Goal: Information Seeking & Learning: Find specific fact

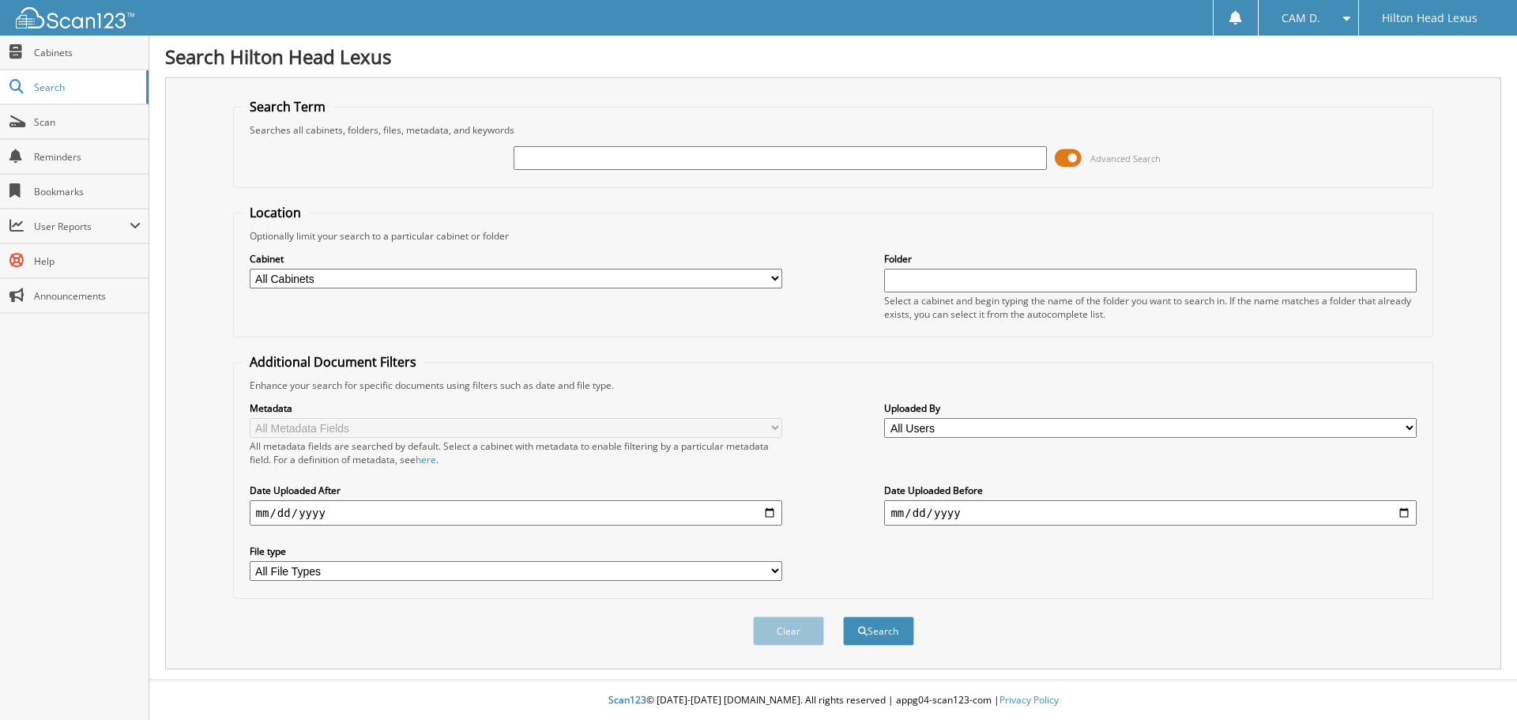
click at [702, 154] on input "text" at bounding box center [779, 158] width 532 height 24
type input "LU393280"
click at [875, 638] on button "Search" at bounding box center [878, 630] width 71 height 29
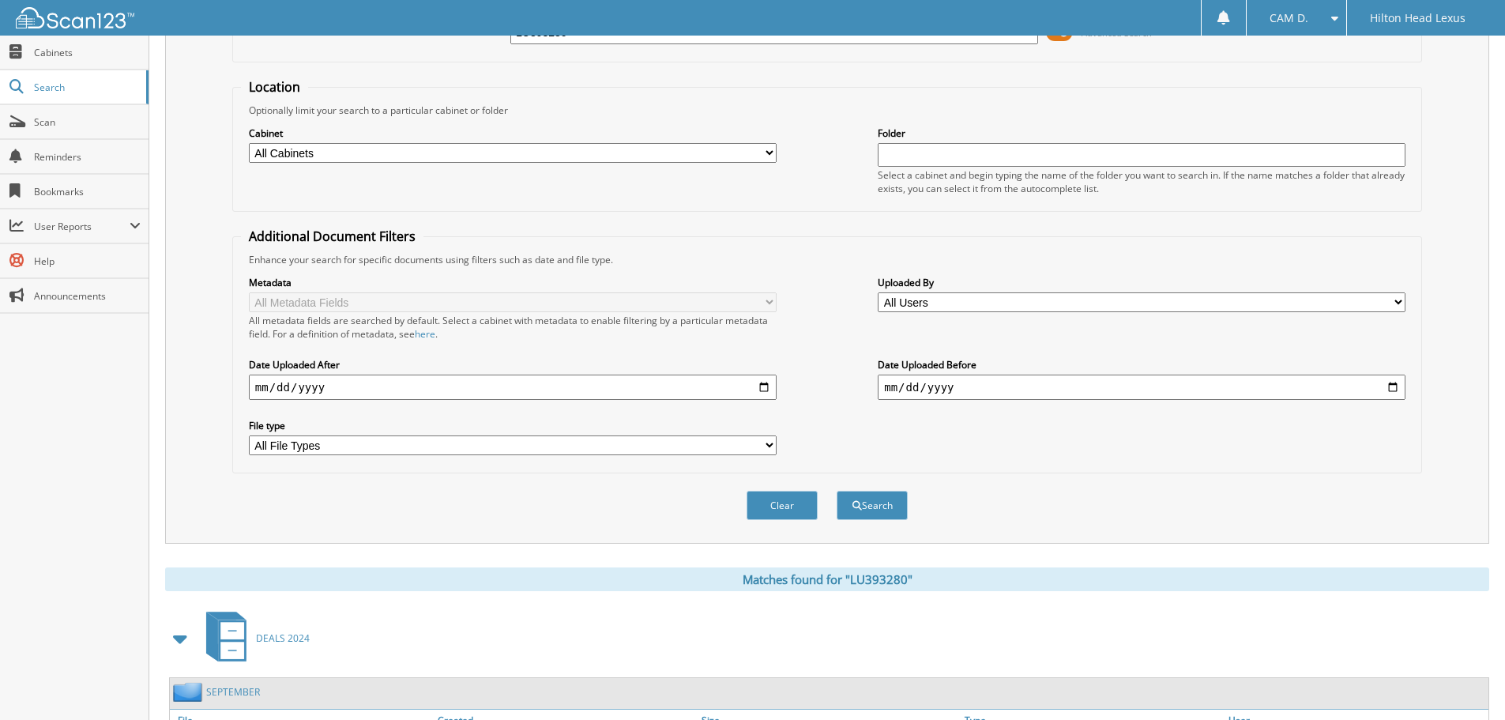
scroll to position [251, 0]
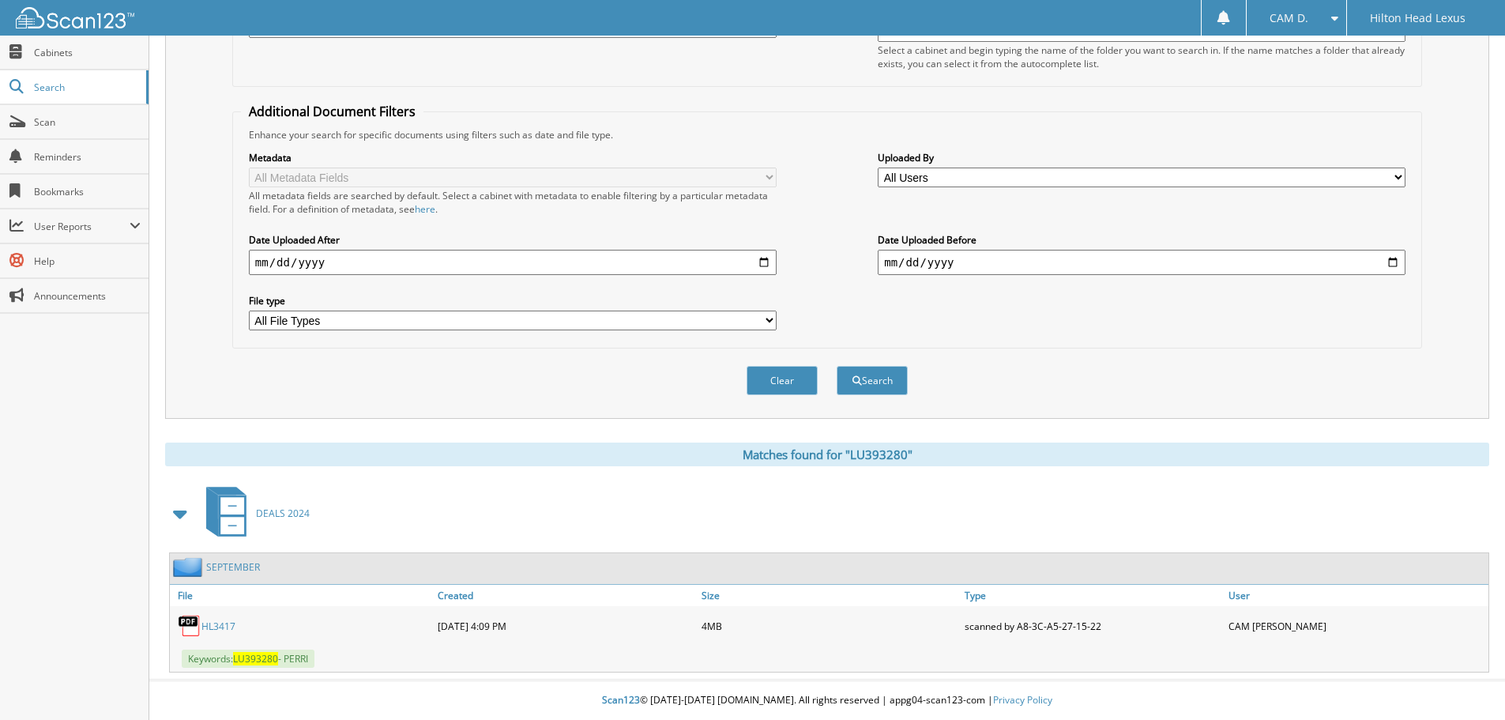
click at [223, 625] on link "HL3417" at bounding box center [218, 625] width 34 height 13
